Goal: Navigation & Orientation: Understand site structure

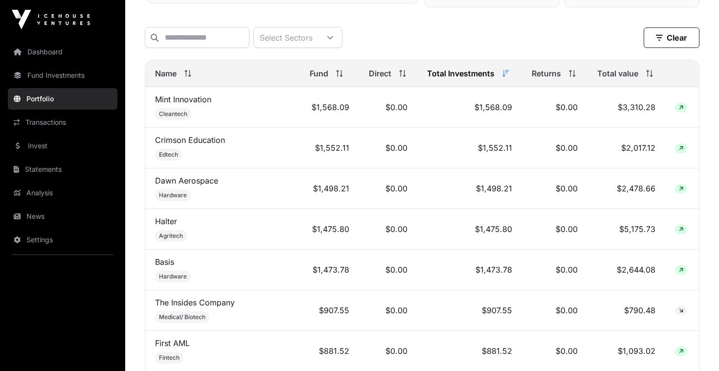
scroll to position [402, 0]
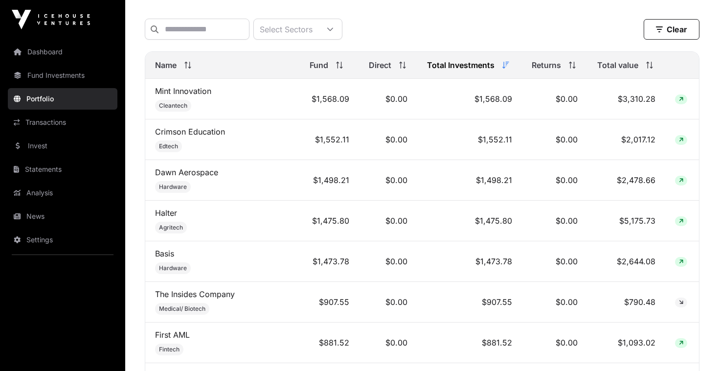
click at [32, 68] on link "Fund Investments" at bounding box center [63, 76] width 110 height 22
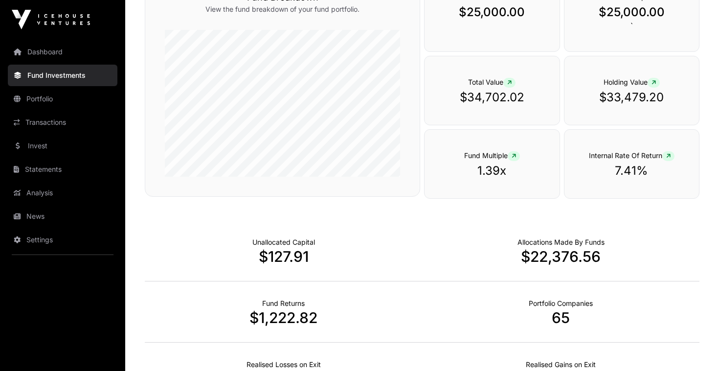
scroll to position [435, 0]
click at [70, 194] on link "Analysis" at bounding box center [63, 193] width 110 height 22
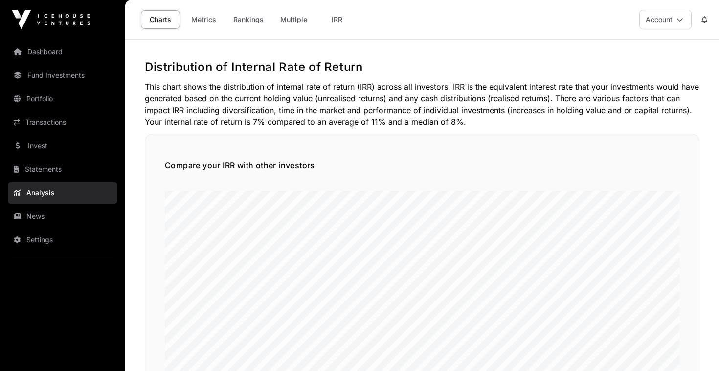
click at [58, 168] on link "Statements" at bounding box center [63, 170] width 110 height 22
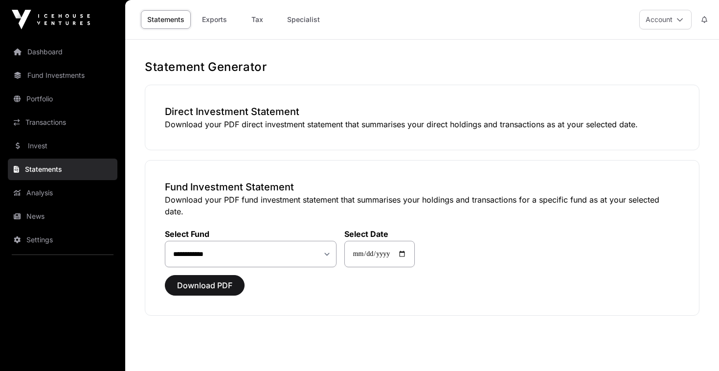
click at [49, 130] on link "Transactions" at bounding box center [63, 123] width 110 height 22
click at [53, 58] on link "Dashboard" at bounding box center [63, 52] width 110 height 22
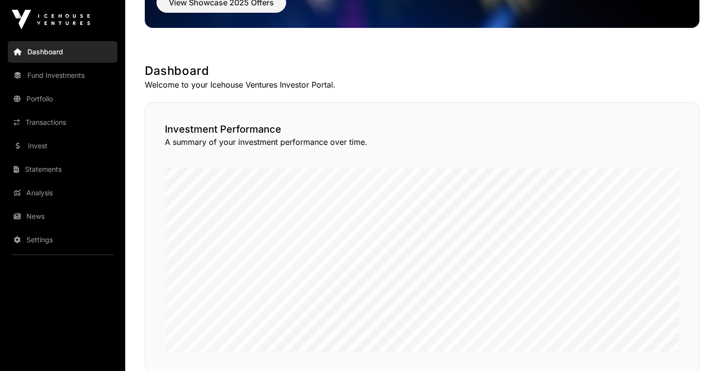
scroll to position [217, 0]
